Goal: Task Accomplishment & Management: Manage account settings

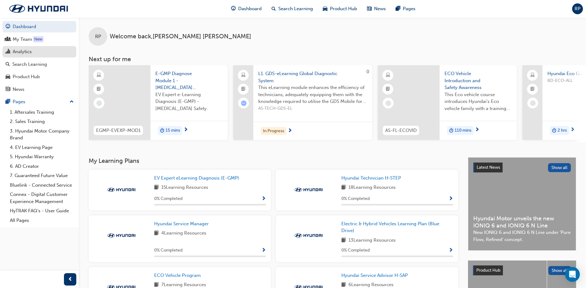
click at [24, 49] on div "Analytics" at bounding box center [22, 51] width 19 height 7
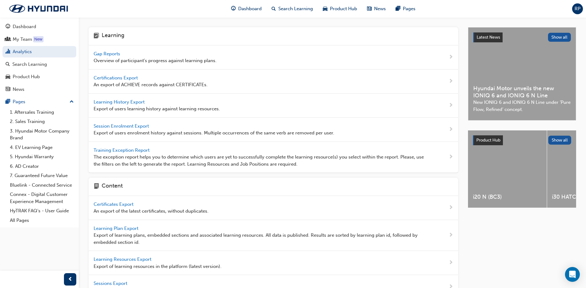
click at [106, 52] on span "Gap Reports" at bounding box center [108, 54] width 28 height 6
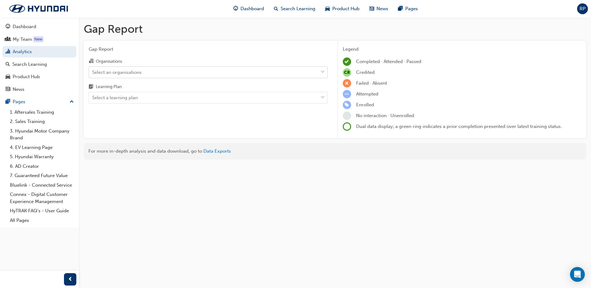
click at [188, 74] on div "Select an organisations" at bounding box center [203, 72] width 229 height 11
click at [93, 74] on input "Organisations Select an organisations" at bounding box center [92, 71] width 1 height 5
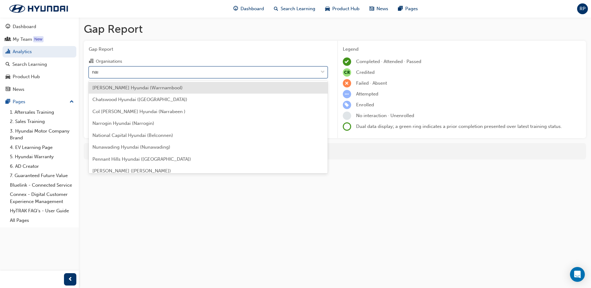
type input "narr"
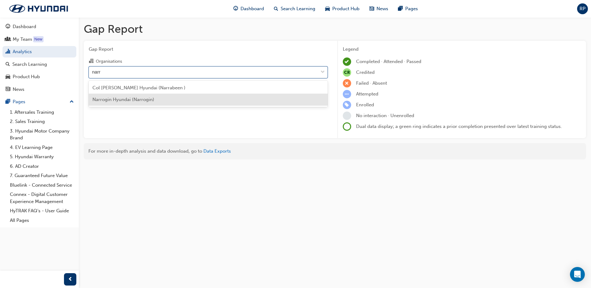
click at [158, 99] on div "Narrogin Hyundai (Narrogin)" at bounding box center [208, 100] width 239 height 12
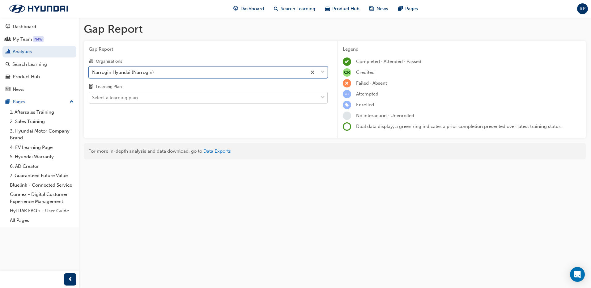
click at [157, 96] on div "Select a learning plan" at bounding box center [203, 97] width 229 height 11
click at [93, 96] on input "Learning Plan Select a learning plan" at bounding box center [92, 97] width 1 height 5
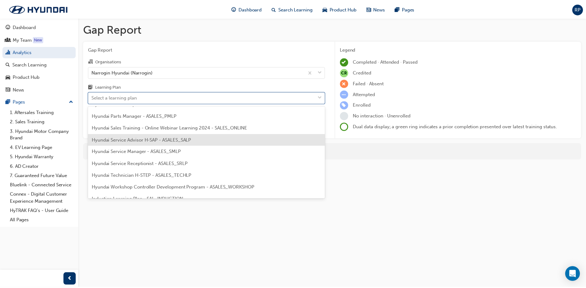
scroll to position [185, 0]
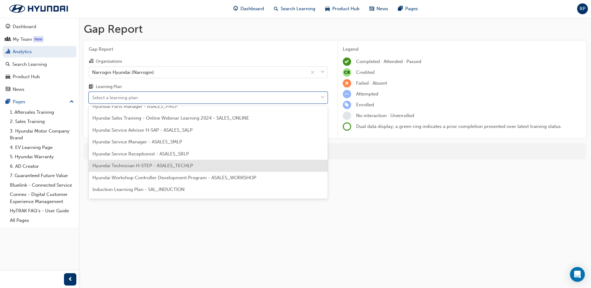
click at [144, 166] on span "Hyundai Technician H-STEP - ASALES_TECHLP" at bounding box center [142, 166] width 100 height 6
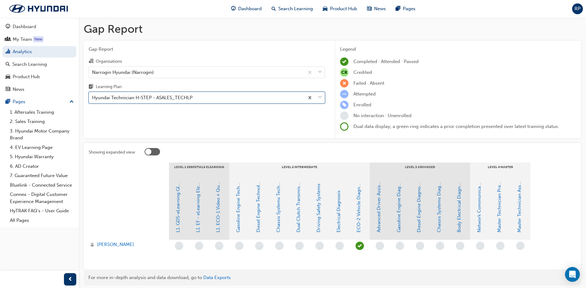
scroll to position [23, 0]
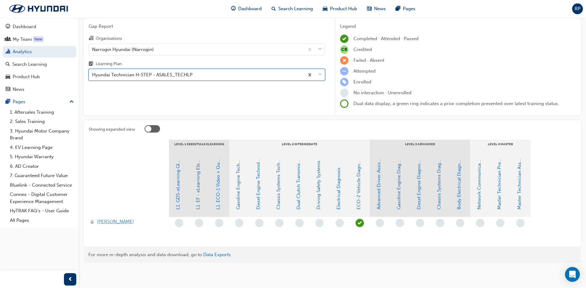
click at [116, 223] on span "Jaco Labuschagne" at bounding box center [115, 221] width 37 height 7
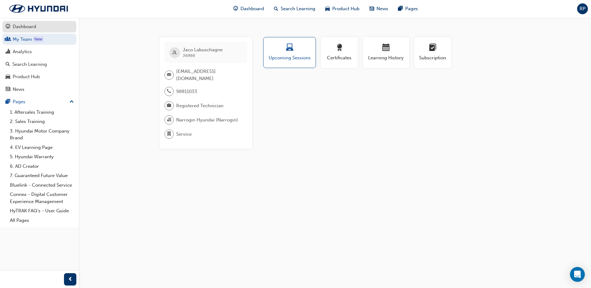
click at [28, 27] on div "Dashboard" at bounding box center [24, 26] width 23 height 7
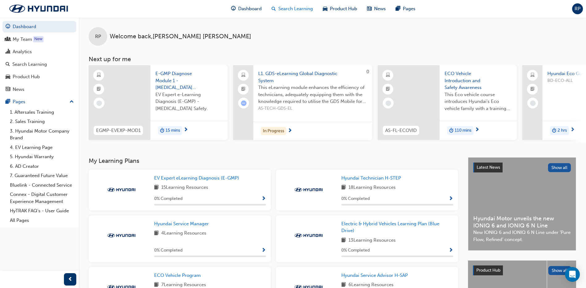
click at [290, 13] on div "Search Learning" at bounding box center [292, 8] width 51 height 13
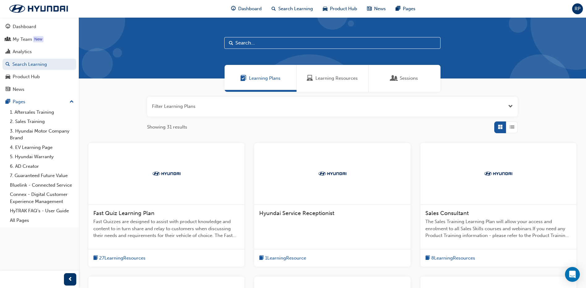
click at [406, 77] on span "Sessions" at bounding box center [409, 78] width 18 height 7
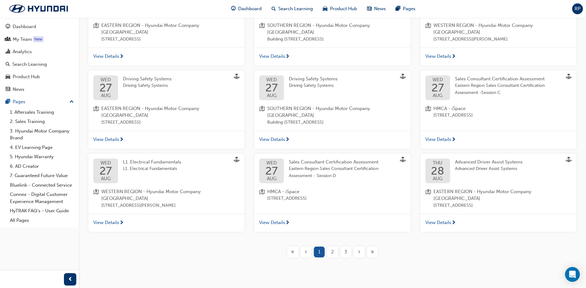
scroll to position [158, 0]
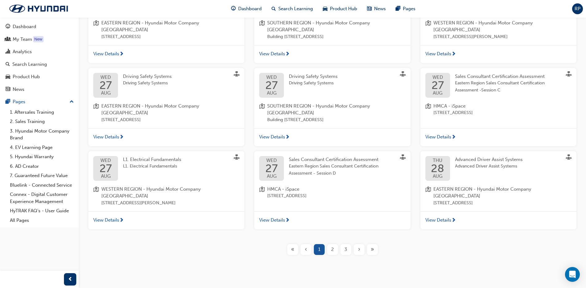
click at [370, 244] on div "»" at bounding box center [372, 249] width 11 height 11
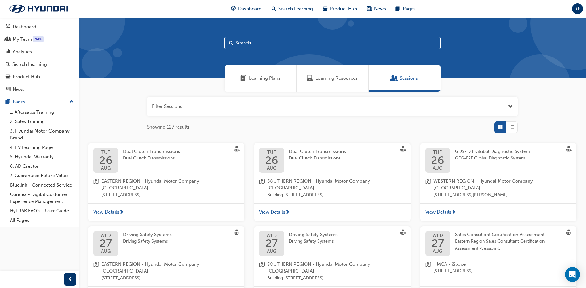
click at [336, 75] on span "Learning Resources" at bounding box center [337, 78] width 42 height 7
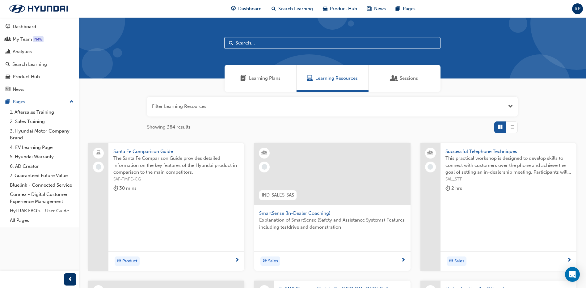
click at [255, 45] on input "text" at bounding box center [332, 43] width 216 height 12
type input "gds"
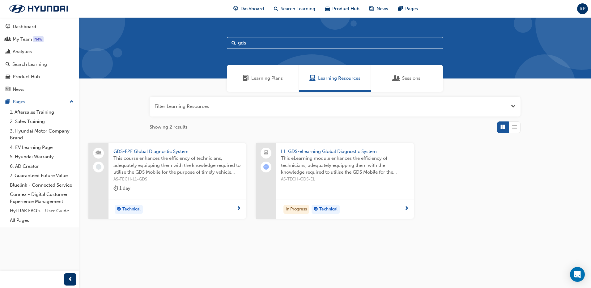
click at [170, 147] on div "GDS-F2F Global Diagnostic System This course enhances the efficiency of technic…" at bounding box center [177, 171] width 138 height 57
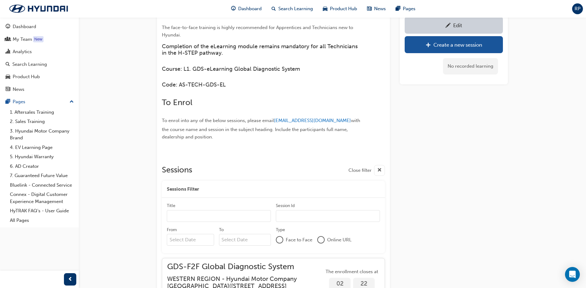
scroll to position [482, 0]
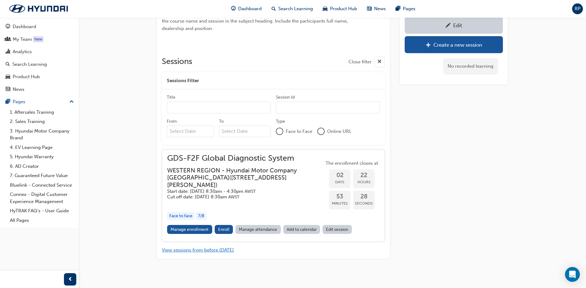
click at [206, 247] on button "View sessions from before today" at bounding box center [198, 250] width 72 height 7
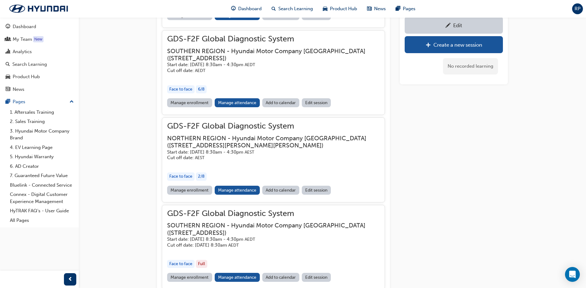
scroll to position [918, 0]
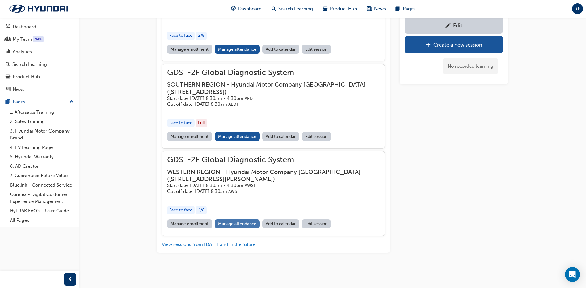
click at [231, 220] on link "Manage attendance" at bounding box center [237, 223] width 45 height 9
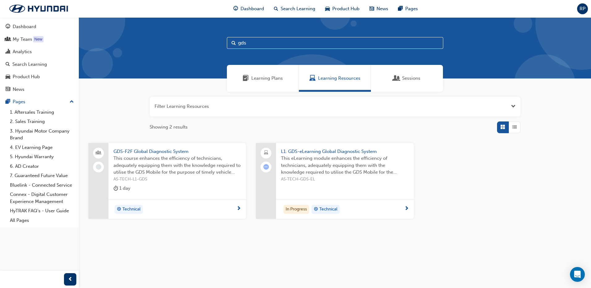
click at [581, 124] on div "Filter Learning Resources Showing 2 results GDS-F2F Global Diagnostic System Th…" at bounding box center [335, 168] width 512 height 152
click at [183, 151] on span "GDS-F2F Global Diagnostic System" at bounding box center [177, 151] width 128 height 7
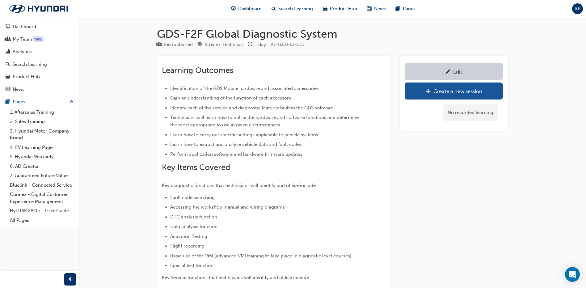
click at [27, 65] on div "Search Learning" at bounding box center [29, 64] width 35 height 7
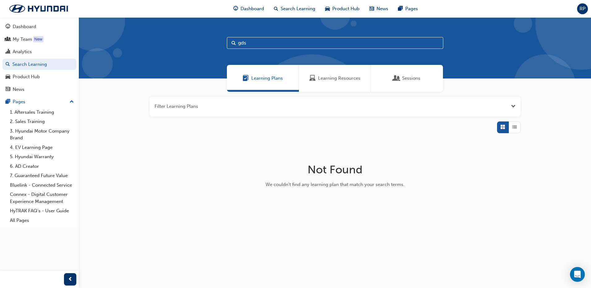
drag, startPoint x: 580, startPoint y: 0, endPoint x: 568, endPoint y: 98, distance: 99.0
click at [572, 101] on div "Filter Learning Plans Not Found We couldn't find any learning plan that match y…" at bounding box center [335, 155] width 512 height 126
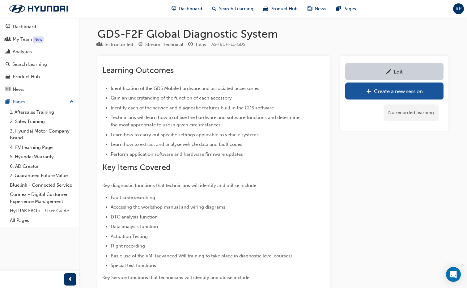
click at [197, 106] on span "Identify each of the service and diagnostic features built in the GDS software" at bounding box center [192, 108] width 163 height 6
click at [34, 30] on div "Dashboard" at bounding box center [24, 26] width 23 height 7
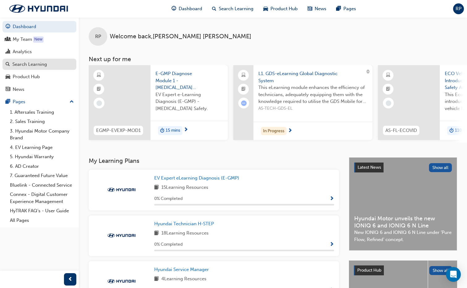
click at [31, 65] on div "Search Learning" at bounding box center [29, 64] width 35 height 7
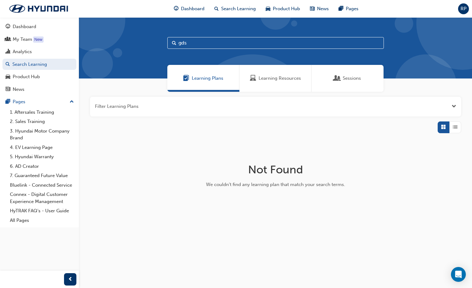
click at [353, 80] on span "Sessions" at bounding box center [351, 78] width 18 height 7
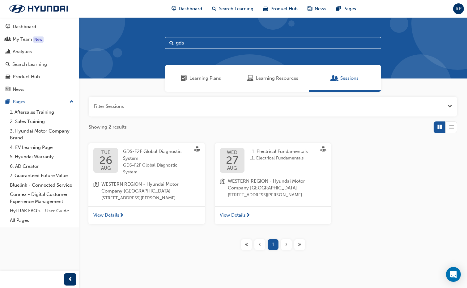
drag, startPoint x: 197, startPoint y: 43, endPoint x: 159, endPoint y: 46, distance: 37.8
click at [159, 46] on div "gds" at bounding box center [273, 47] width 388 height 61
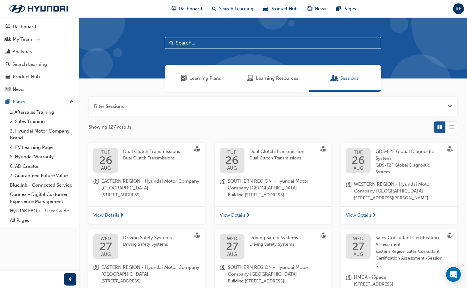
click at [416, 166] on span "GDS-F2F Global Diagnostic System" at bounding box center [408, 169] width 67 height 14
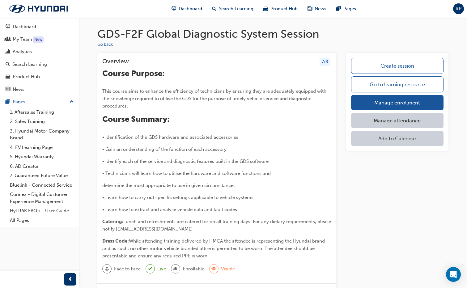
click at [400, 140] on button "Add to Calendar" at bounding box center [397, 138] width 92 height 15
click at [375, 198] on div "Create session Go to learning resource Manage enrollment Manage attendance Add …" at bounding box center [397, 275] width 102 height 444
click at [22, 31] on link "Dashboard" at bounding box center [39, 26] width 74 height 11
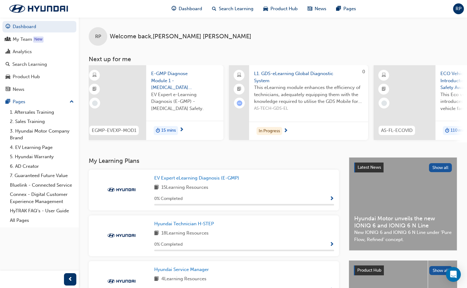
scroll to position [0, 3]
click at [25, 43] on link "My Team New" at bounding box center [39, 39] width 74 height 11
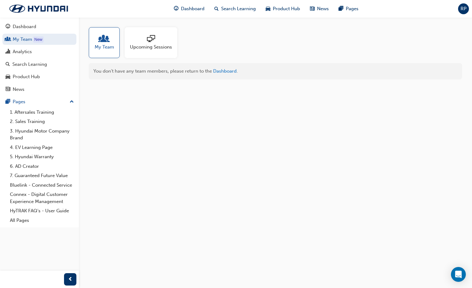
click at [146, 48] on span "Upcoming Sessions" at bounding box center [151, 47] width 42 height 7
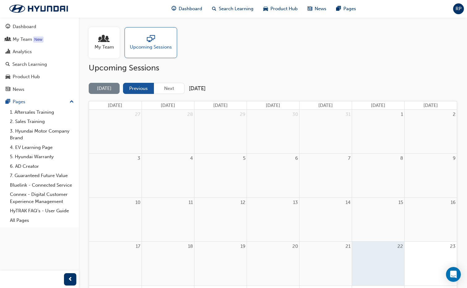
click at [147, 92] on button "Previous" at bounding box center [138, 88] width 31 height 11
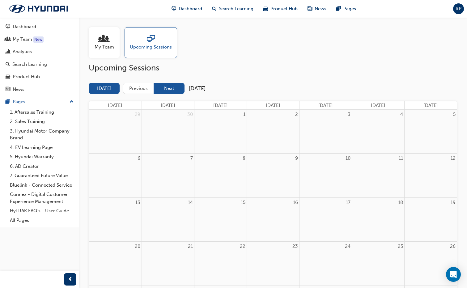
click at [174, 93] on button "Next" at bounding box center [169, 88] width 31 height 11
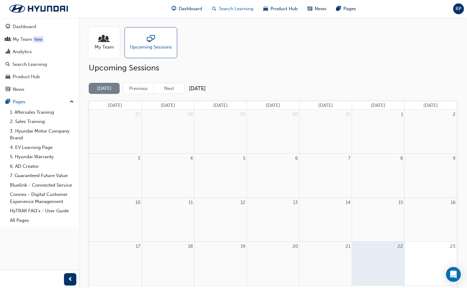
click at [237, 9] on span "Search Learning" at bounding box center [236, 8] width 35 height 7
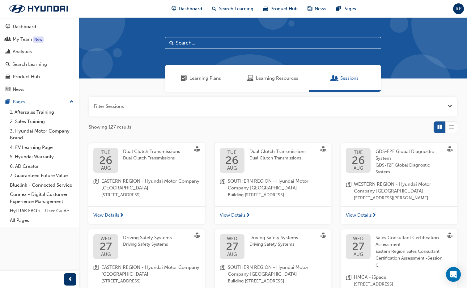
click at [370, 219] on span "View Details" at bounding box center [359, 215] width 26 height 7
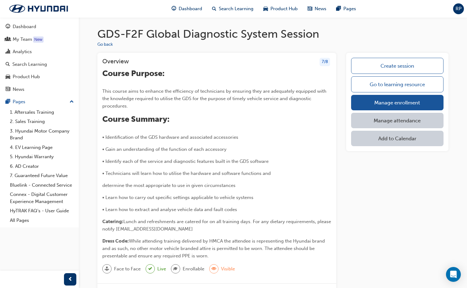
drag, startPoint x: 392, startPoint y: 107, endPoint x: 384, endPoint y: 202, distance: 95.2
click at [384, 202] on div "Create session Go to learning resource Manage enrollment Manage attendance Add …" at bounding box center [397, 275] width 102 height 444
click at [409, 122] on link "Manage attendance" at bounding box center [397, 120] width 92 height 15
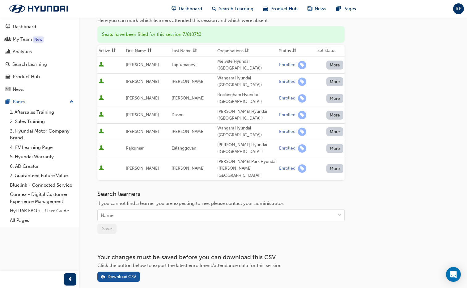
scroll to position [73, 0]
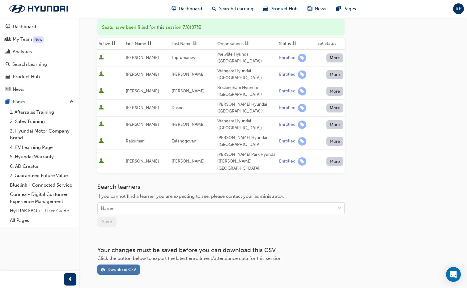
click at [129, 267] on div "Download CSV" at bounding box center [122, 269] width 29 height 5
click at [23, 61] on div "Search Learning" at bounding box center [29, 64] width 35 height 7
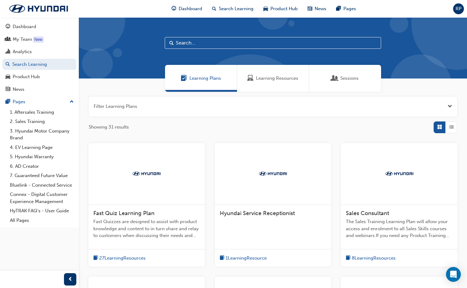
click at [282, 78] on span "Learning Resources" at bounding box center [277, 78] width 42 height 7
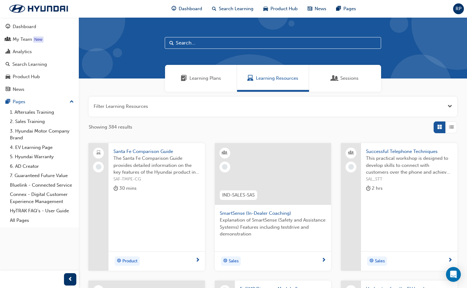
click at [220, 43] on input "text" at bounding box center [273, 43] width 216 height 12
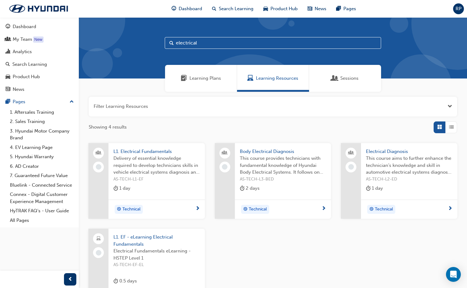
drag, startPoint x: 214, startPoint y: 41, endPoint x: 158, endPoint y: 44, distance: 55.7
click at [158, 44] on div "electrical" at bounding box center [273, 47] width 388 height 61
type input "gds"
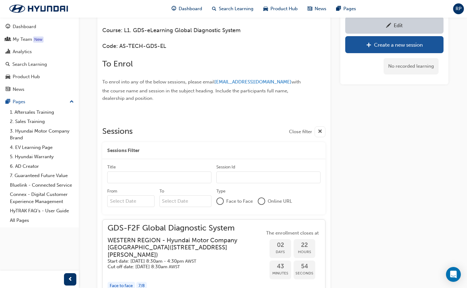
scroll to position [482, 0]
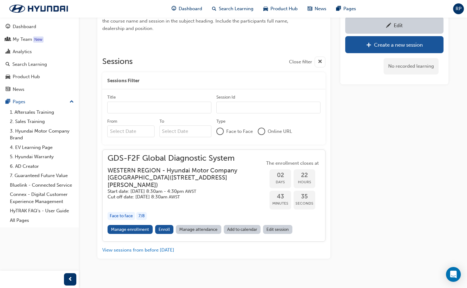
click at [245, 225] on link "Add to calendar" at bounding box center [242, 229] width 37 height 9
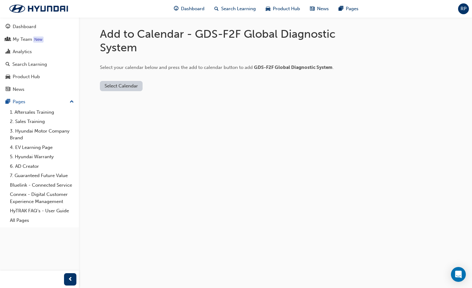
click at [130, 87] on button "Select Calendar" at bounding box center [121, 86] width 43 height 10
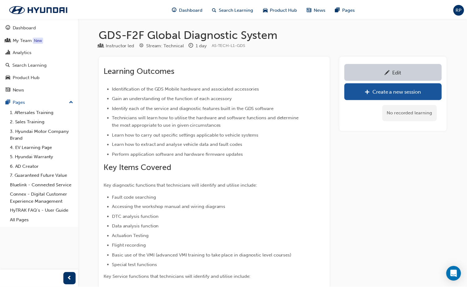
scroll to position [482, 0]
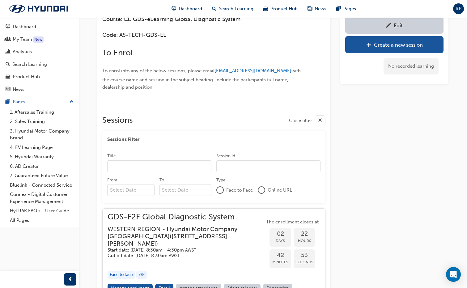
scroll to position [482, 0]
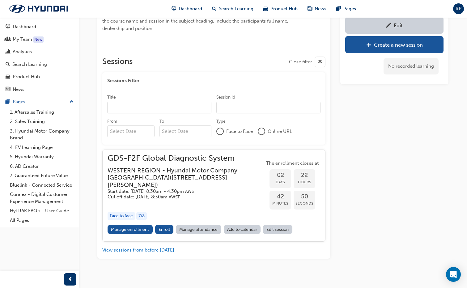
click at [158, 247] on button "View sessions from before [DATE]" at bounding box center [138, 250] width 72 height 7
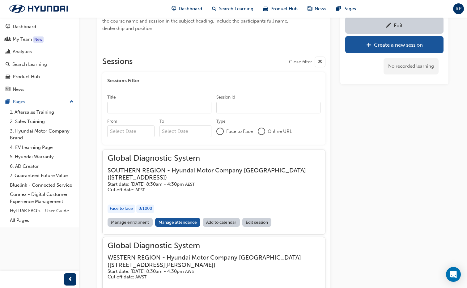
scroll to position [918, 0]
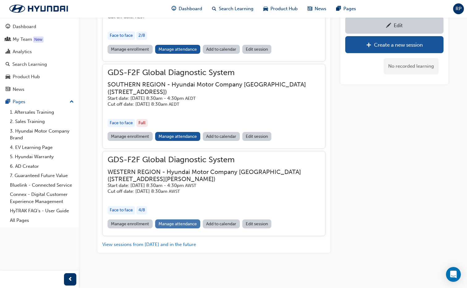
click at [175, 224] on link "Manage attendance" at bounding box center [177, 223] width 45 height 9
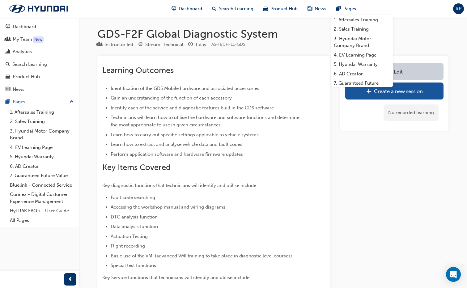
scroll to position [482, 0]
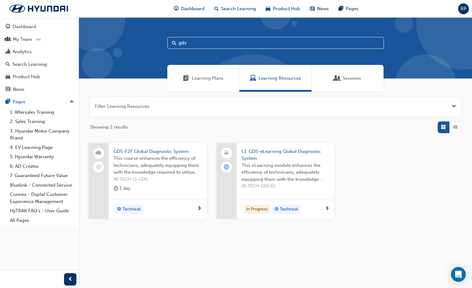
drag, startPoint x: 194, startPoint y: 44, endPoint x: 168, endPoint y: 44, distance: 26.6
click at [168, 44] on input "gds" at bounding box center [275, 43] width 216 height 12
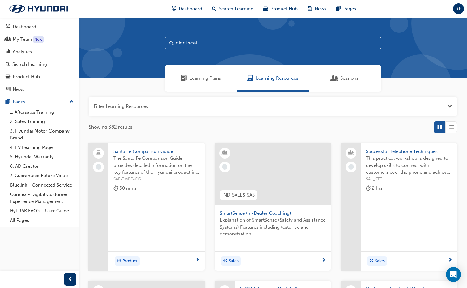
type input "electrical"
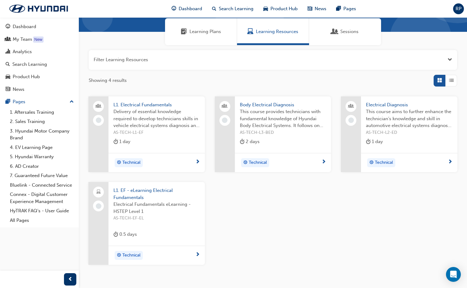
scroll to position [62, 0]
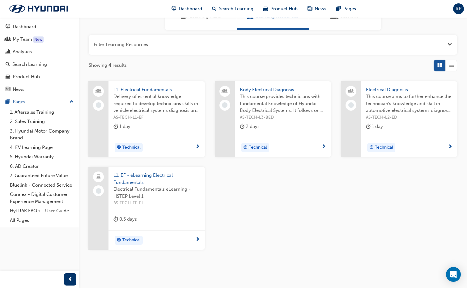
click at [155, 90] on span "L1. Electrical Fundamentals" at bounding box center [156, 89] width 87 height 7
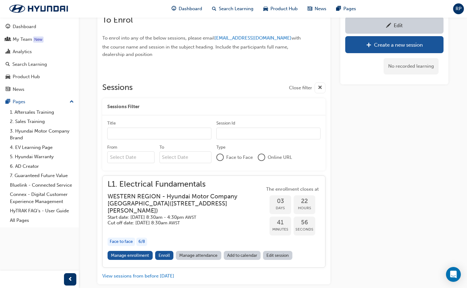
scroll to position [405, 0]
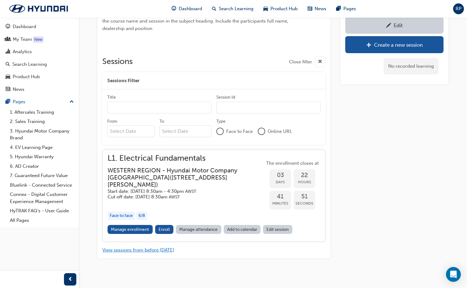
click at [162, 247] on button "View sessions from before [DATE]" at bounding box center [138, 250] width 72 height 7
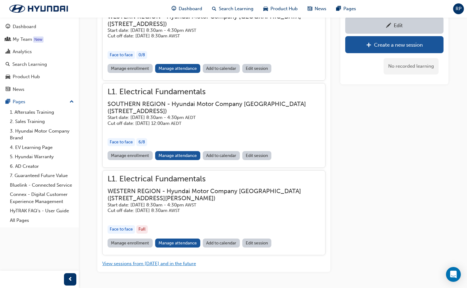
scroll to position [929, 0]
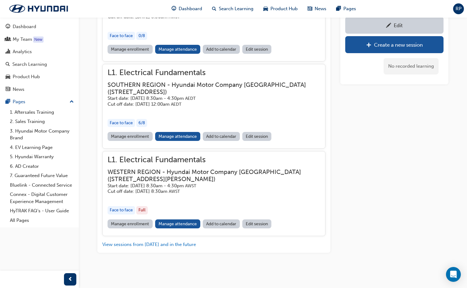
click at [167, 226] on link "Manage attendance" at bounding box center [177, 223] width 45 height 9
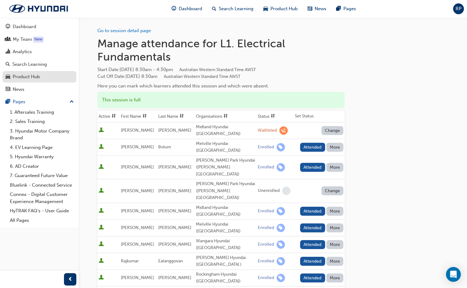
click at [30, 71] on link "Product Hub" at bounding box center [39, 76] width 74 height 11
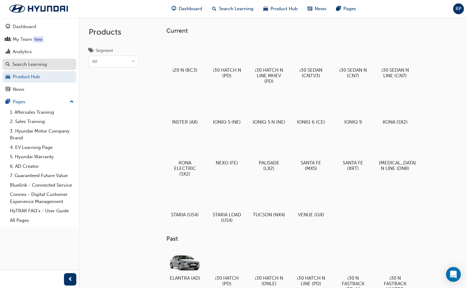
click at [31, 67] on div "Search Learning" at bounding box center [29, 64] width 35 height 7
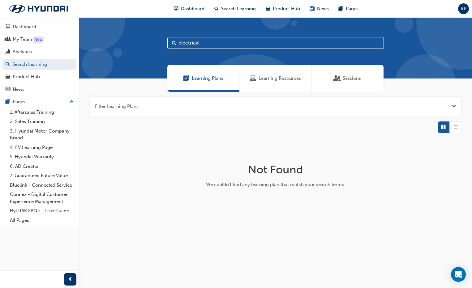
click at [354, 82] on span "Sessions" at bounding box center [351, 78] width 18 height 7
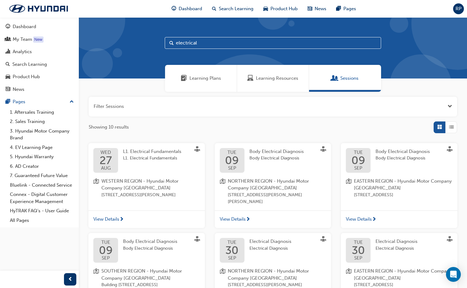
click at [150, 156] on span "L1. Electrical Fundamentals" at bounding box center [152, 158] width 58 height 7
click at [448, 107] on span "Open the filter" at bounding box center [449, 106] width 5 height 7
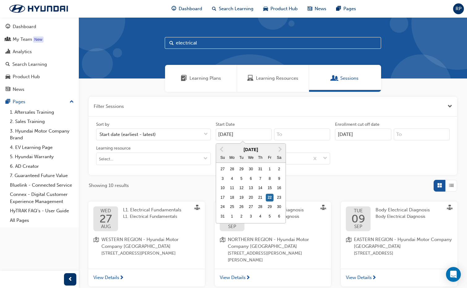
click at [268, 133] on input "22/08/25" at bounding box center [244, 135] width 56 height 12
click at [259, 198] on div "21" at bounding box center [260, 198] width 8 height 8
click at [259, 140] on input "22/08/25" at bounding box center [244, 135] width 56 height 12
type input "21/08/25"
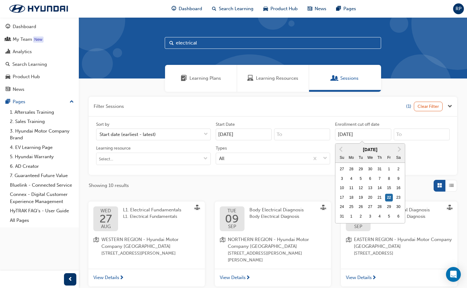
click at [371, 135] on input "22/08/25" at bounding box center [363, 135] width 56 height 12
click at [378, 196] on div "21" at bounding box center [379, 198] width 8 height 8
click at [378, 140] on input "22/08/25" at bounding box center [363, 135] width 56 height 12
type input "21/08/25"
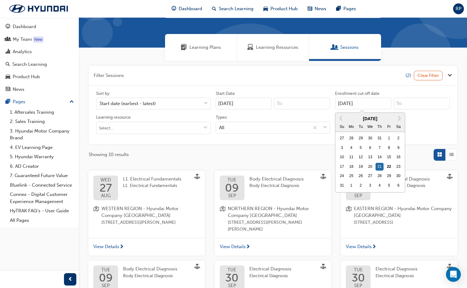
click at [415, 129] on div "Sort by Start date (earliest - latest) Start Date 21/08/25 Enrollment cut off d…" at bounding box center [273, 115] width 358 height 49
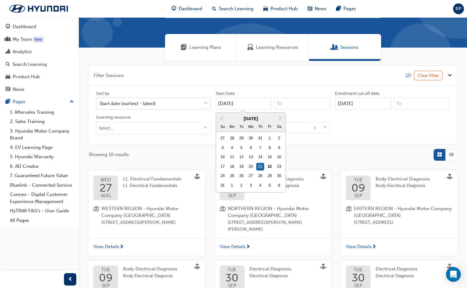
drag, startPoint x: 246, startPoint y: 102, endPoint x: 199, endPoint y: 101, distance: 46.4
click at [199, 101] on div "Sort by Start date (earliest - latest) Start Date 21/08/25 Previous Month Next …" at bounding box center [273, 115] width 358 height 49
click at [380, 141] on div "Sort by Start date (earliest - latest) Start Date Previous Month Next Month Aug…" at bounding box center [273, 115] width 368 height 58
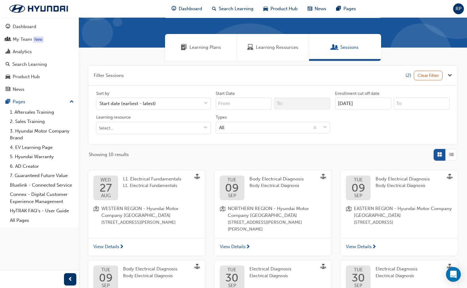
click at [382, 105] on input "21/08/25" at bounding box center [363, 104] width 56 height 12
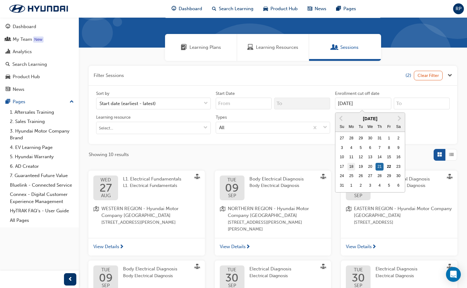
click at [352, 168] on div "18" at bounding box center [351, 167] width 8 height 8
click at [352, 109] on input "21/08/25" at bounding box center [363, 104] width 56 height 12
type input "18/08/25"
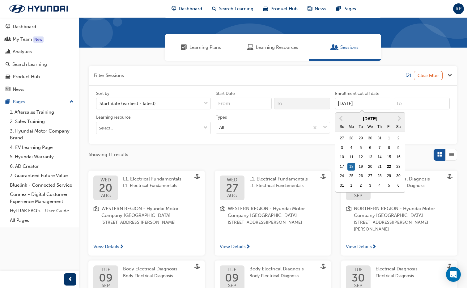
click at [277, 159] on div "Showing 11 results" at bounding box center [273, 155] width 368 height 12
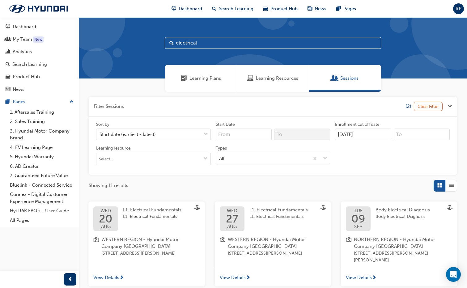
drag, startPoint x: 206, startPoint y: 37, endPoint x: 138, endPoint y: 45, distance: 68.4
click at [138, 45] on div "electrical" at bounding box center [273, 47] width 388 height 61
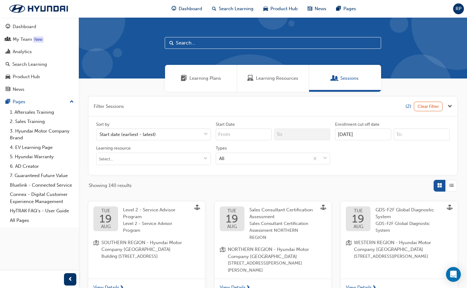
drag, startPoint x: 389, startPoint y: 166, endPoint x: 382, endPoint y: 165, distance: 6.6
click at [388, 166] on div "Sort by Start date (earliest - latest) Start Date Enrollment cut off date 18/08…" at bounding box center [273, 145] width 358 height 49
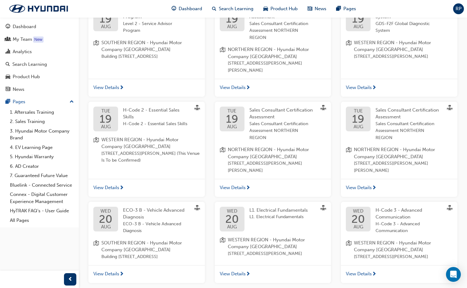
scroll to position [247, 0]
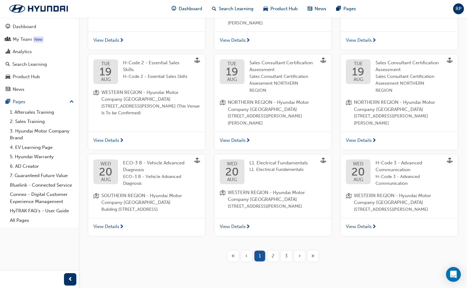
click at [277, 251] on div "2" at bounding box center [273, 256] width 11 height 11
click at [274, 252] on span "2" at bounding box center [273, 255] width 3 height 7
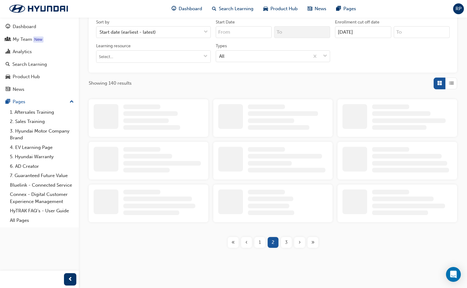
scroll to position [241, 0]
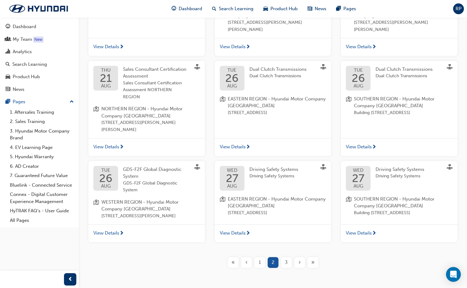
click at [153, 180] on span "GDS-F2F Global Diagnostic System" at bounding box center [156, 187] width 67 height 14
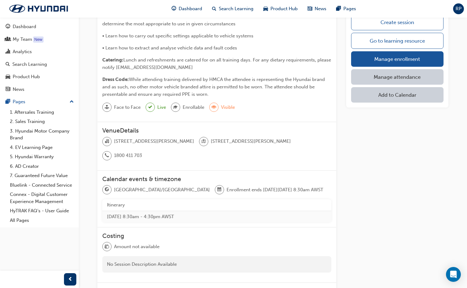
scroll to position [237, 0]
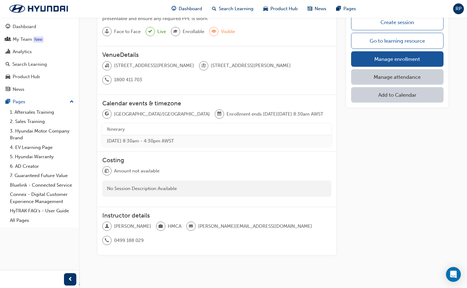
click at [391, 78] on link "Manage attendance" at bounding box center [397, 76] width 92 height 15
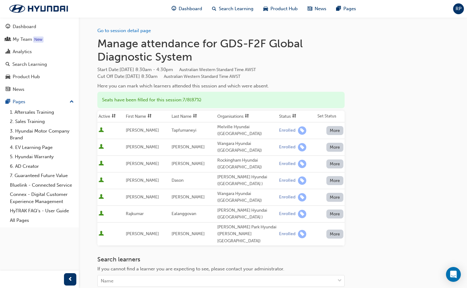
drag, startPoint x: 466, startPoint y: 166, endPoint x: 467, endPoint y: 172, distance: 6.6
click at [467, 172] on html "Your version of Internet Explorer is outdated and not supported. Please upgrade…" at bounding box center [233, 144] width 467 height 288
click at [22, 41] on div "My Team" at bounding box center [22, 39] width 19 height 7
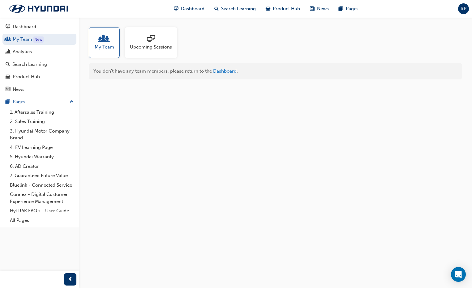
click at [163, 51] on div "Upcoming Sessions" at bounding box center [151, 42] width 53 height 31
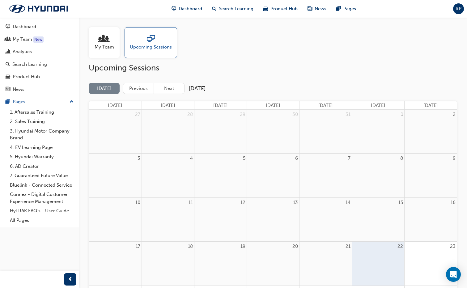
click at [281, 69] on h2 "Upcoming Sessions" at bounding box center [273, 68] width 368 height 10
click at [29, 30] on div "Dashboard" at bounding box center [24, 26] width 23 height 7
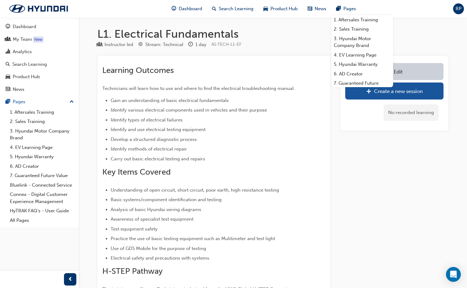
click at [425, 31] on h1 "L1. Electrical Fundamentals" at bounding box center [272, 34] width 351 height 14
click at [407, 7] on div "Dashboard Search Learning Product Hub News Pages 1. Aftersales Training 2. Sale…" at bounding box center [233, 9] width 467 height 18
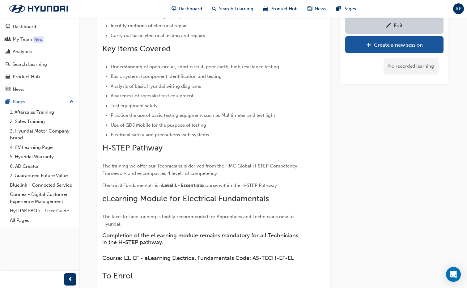
scroll to position [124, 0]
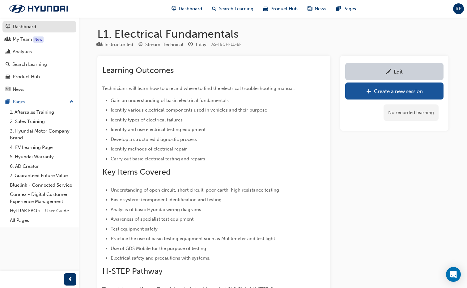
click at [23, 26] on div "Dashboard" at bounding box center [24, 26] width 23 height 7
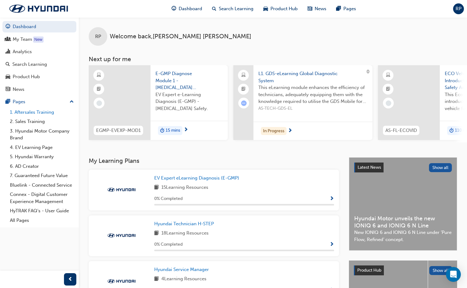
click at [37, 110] on link "1. Aftersales Training" at bounding box center [41, 113] width 69 height 10
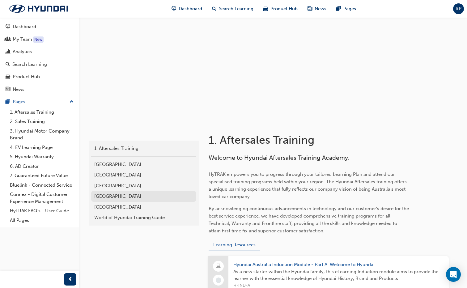
scroll to position [31, 0]
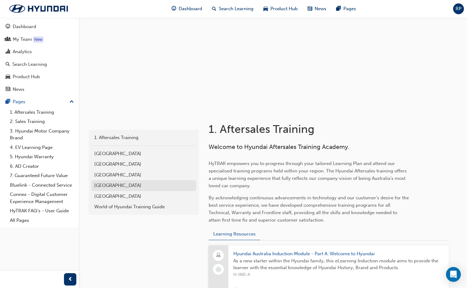
click at [111, 188] on div "Western Region" at bounding box center [143, 185] width 99 height 7
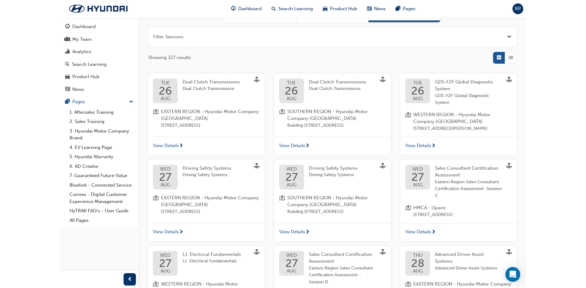
scroll to position [93, 0]
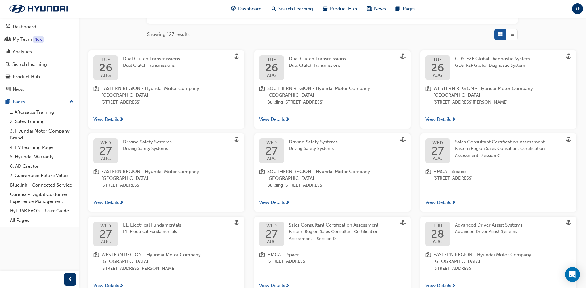
drag, startPoint x: 563, startPoint y: 0, endPoint x: 541, endPoint y: 28, distance: 35.1
click at [471, 28] on div "Filter Sessions Showing 127 results [DATE] Dual Clutch Transmissions Dual Clutc…" at bounding box center [332, 162] width 507 height 326
click at [32, 28] on div "Dashboard" at bounding box center [24, 26] width 23 height 7
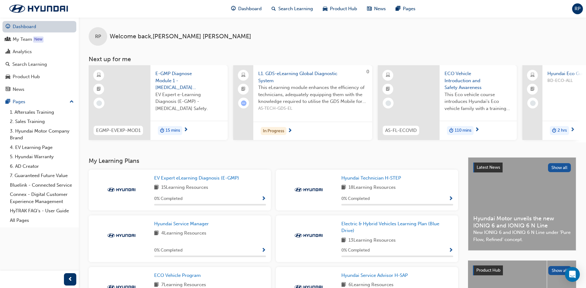
click at [34, 29] on link "Dashboard" at bounding box center [39, 26] width 74 height 11
